Goal: Task Accomplishment & Management: Manage account settings

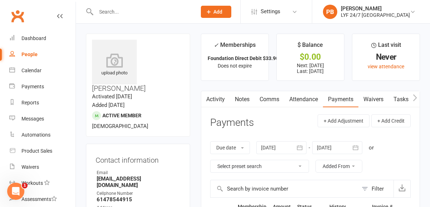
click at [121, 7] on input "text" at bounding box center [143, 12] width 98 height 10
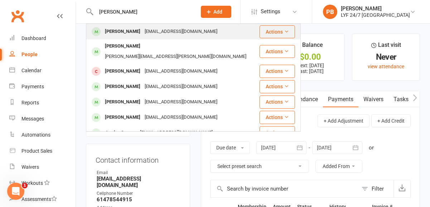
type input "[PERSON_NAME]"
click at [118, 32] on div "[PERSON_NAME]" at bounding box center [123, 31] width 40 height 10
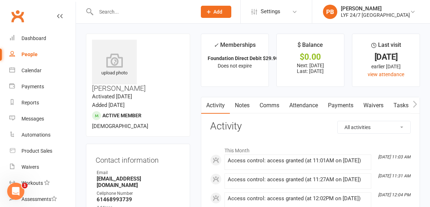
click at [116, 14] on input "text" at bounding box center [143, 12] width 98 height 10
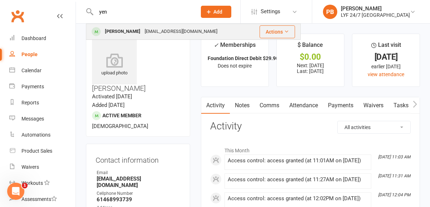
type input "yen"
click at [119, 29] on div "[PERSON_NAME]" at bounding box center [123, 31] width 40 height 10
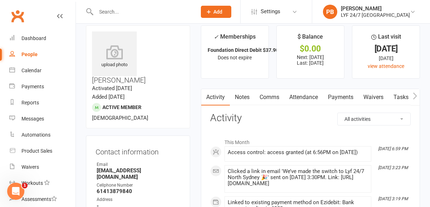
scroll to position [9, 0]
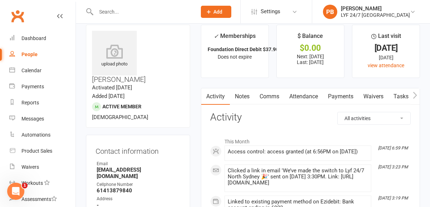
click at [334, 94] on link "Payments" at bounding box center [340, 96] width 35 height 16
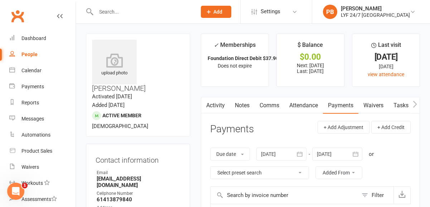
click at [141, 17] on div at bounding box center [139, 11] width 106 height 23
click at [126, 7] on input "text" at bounding box center [143, 12] width 98 height 10
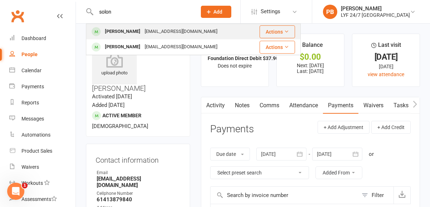
type input "solon"
click at [117, 34] on div "[PERSON_NAME]" at bounding box center [123, 31] width 40 height 10
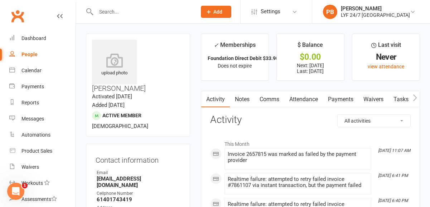
click at [120, 1] on div at bounding box center [139, 11] width 106 height 23
click at [120, 16] on input "text" at bounding box center [143, 12] width 98 height 10
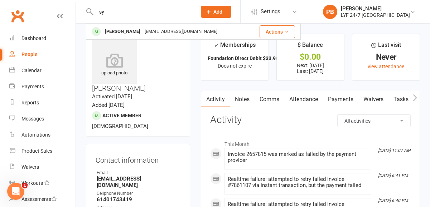
type input "s"
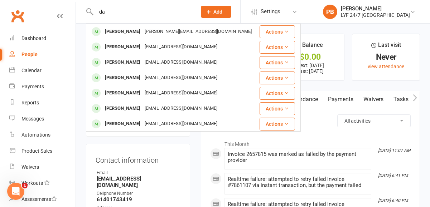
type input "d"
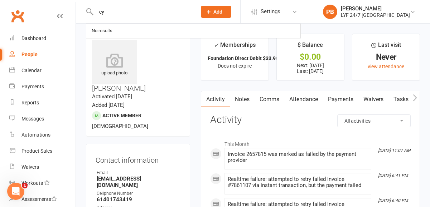
type input "c"
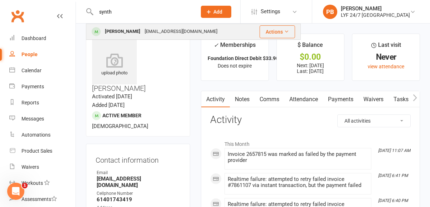
type input "synth"
click at [133, 35] on div "[PERSON_NAME]" at bounding box center [123, 31] width 40 height 10
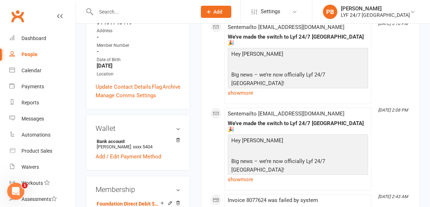
scroll to position [178, 0]
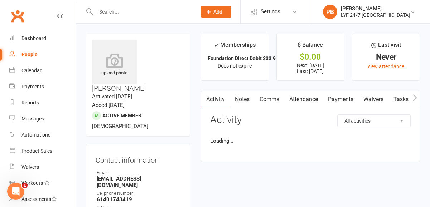
click at [340, 94] on link "Payments" at bounding box center [340, 99] width 35 height 16
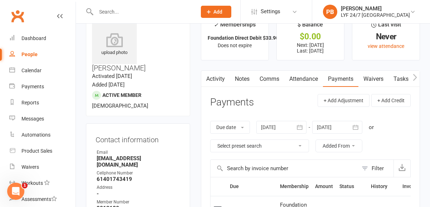
scroll to position [16, 0]
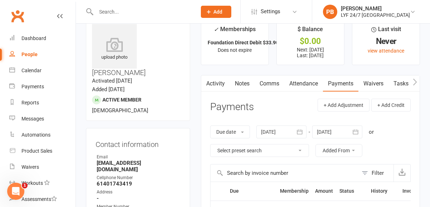
click at [418, 81] on button "button" at bounding box center [414, 84] width 9 height 16
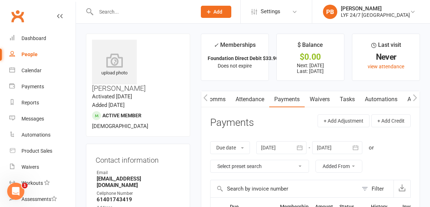
click at [116, 14] on input "text" at bounding box center [143, 12] width 98 height 10
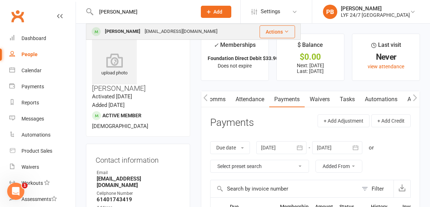
type input "[PERSON_NAME]"
click at [121, 31] on div "[PERSON_NAME]" at bounding box center [123, 31] width 40 height 10
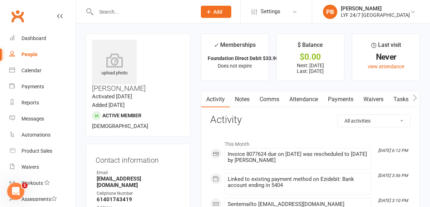
click at [349, 98] on link "Payments" at bounding box center [340, 99] width 35 height 16
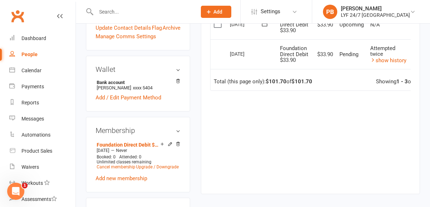
scroll to position [233, 0]
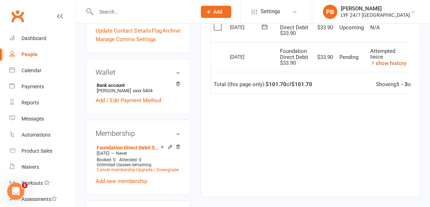
click at [393, 63] on link "show history" at bounding box center [388, 63] width 36 height 6
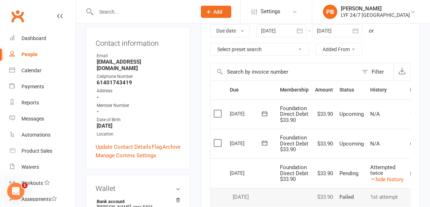
scroll to position [0, 0]
